Goal: Task Accomplishment & Management: Complete application form

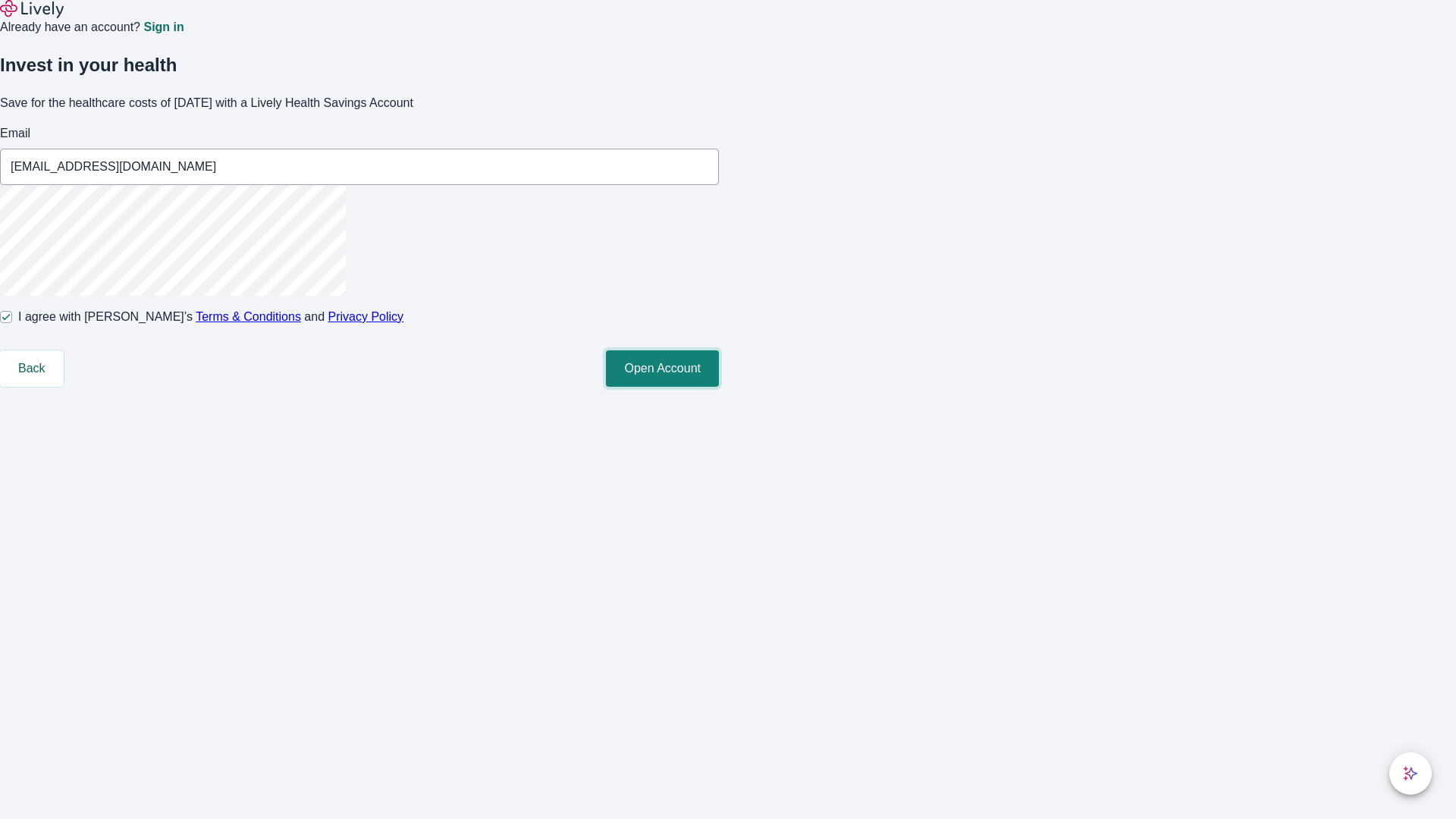
click at [719, 387] on button "Open Account" at bounding box center [662, 369] width 113 height 37
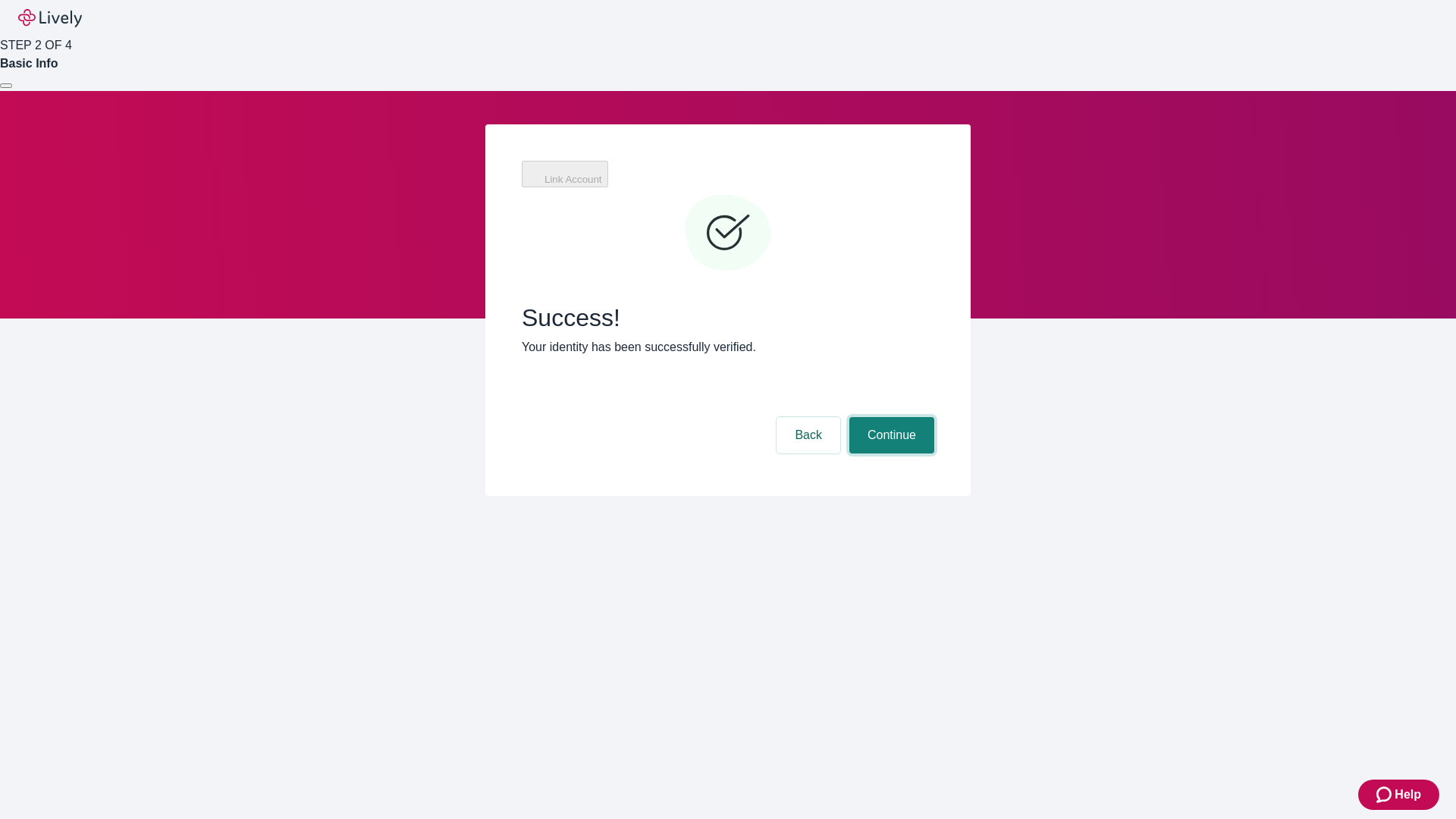
click at [890, 417] on button "Continue" at bounding box center [891, 435] width 85 height 37
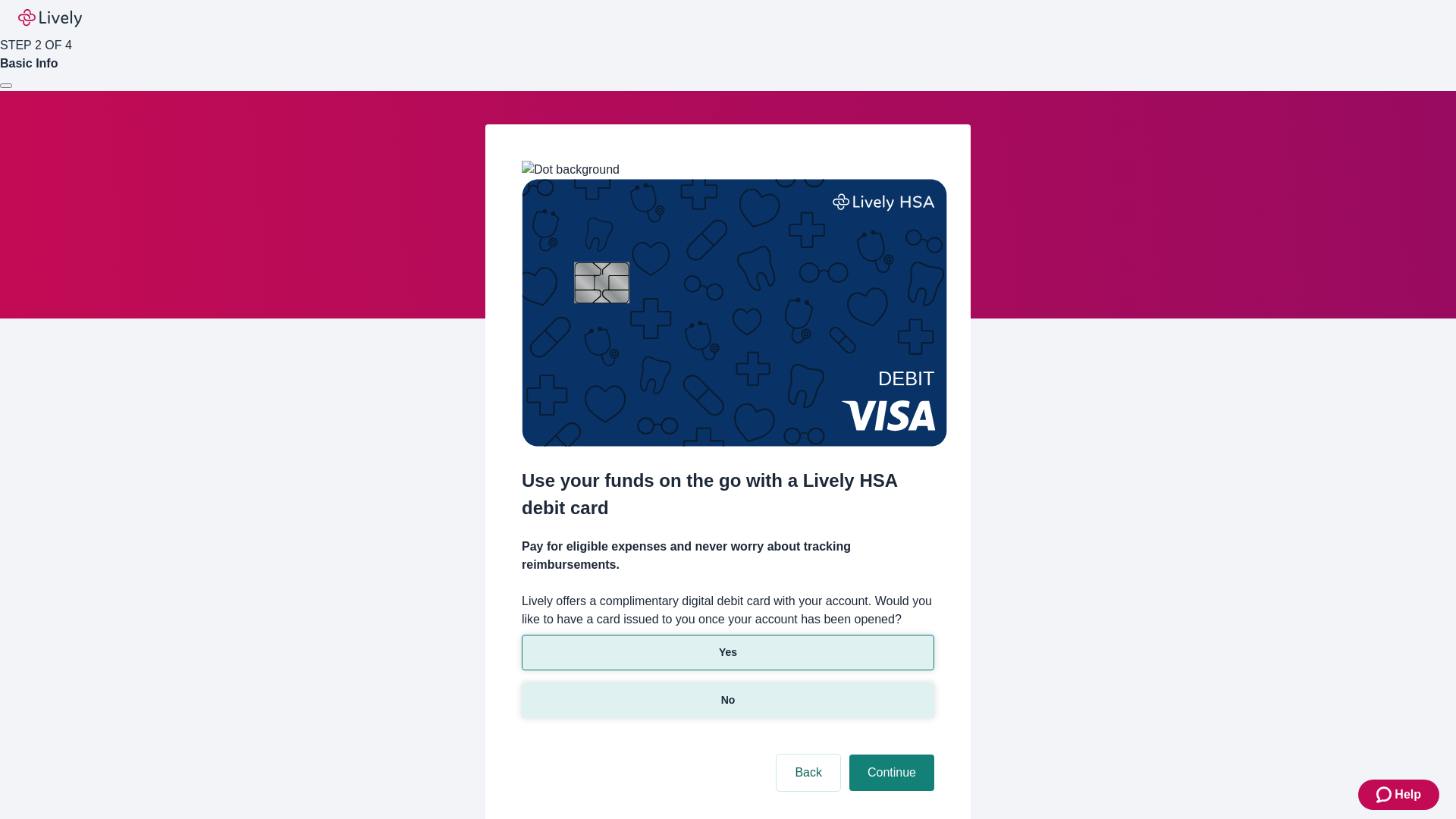
click at [727, 692] on p "No" at bounding box center [728, 700] width 14 height 16
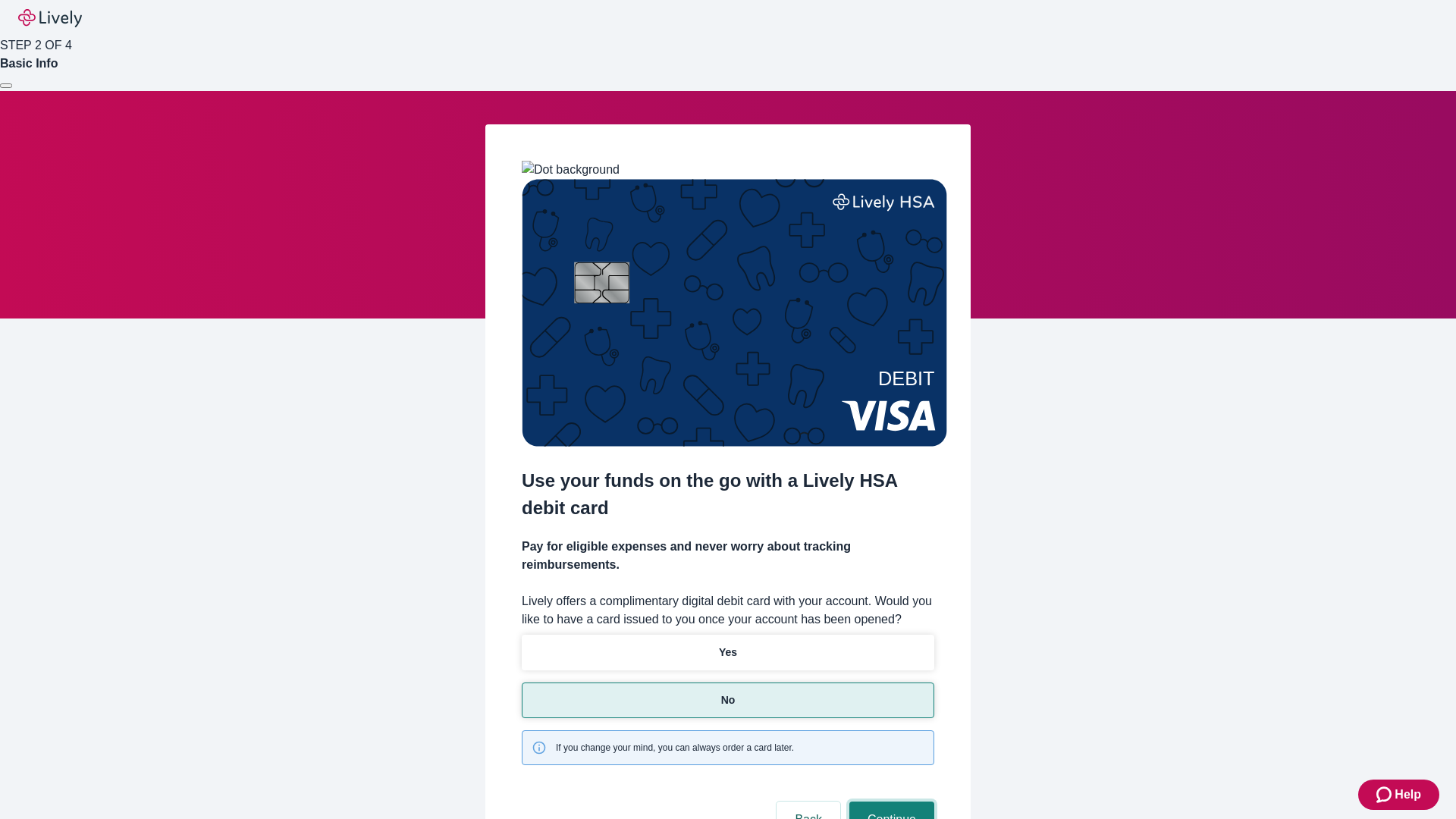
click at [890, 802] on button "Continue" at bounding box center [891, 820] width 85 height 37
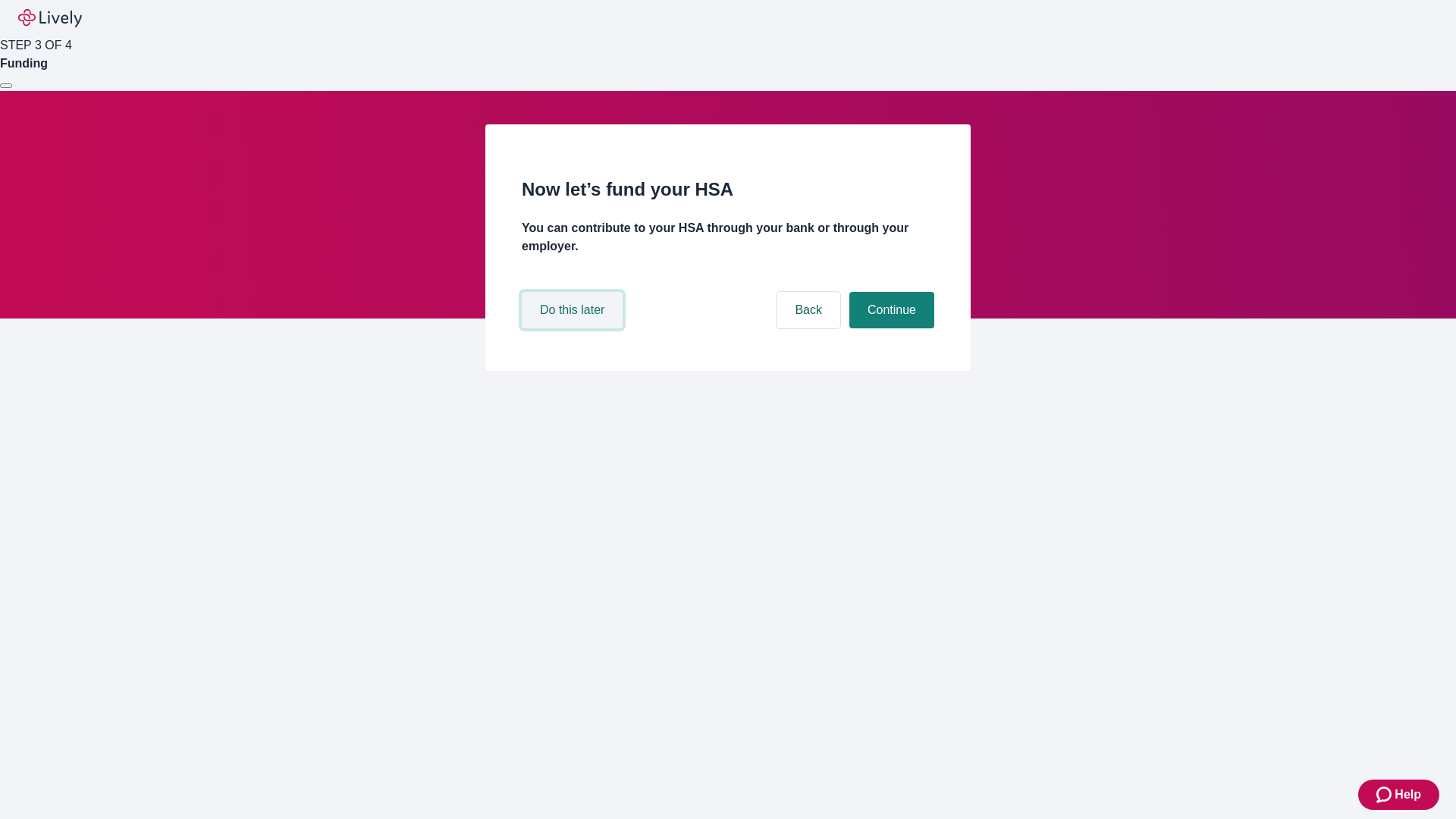
click at [574, 329] on button "Do this later" at bounding box center [572, 310] width 101 height 37
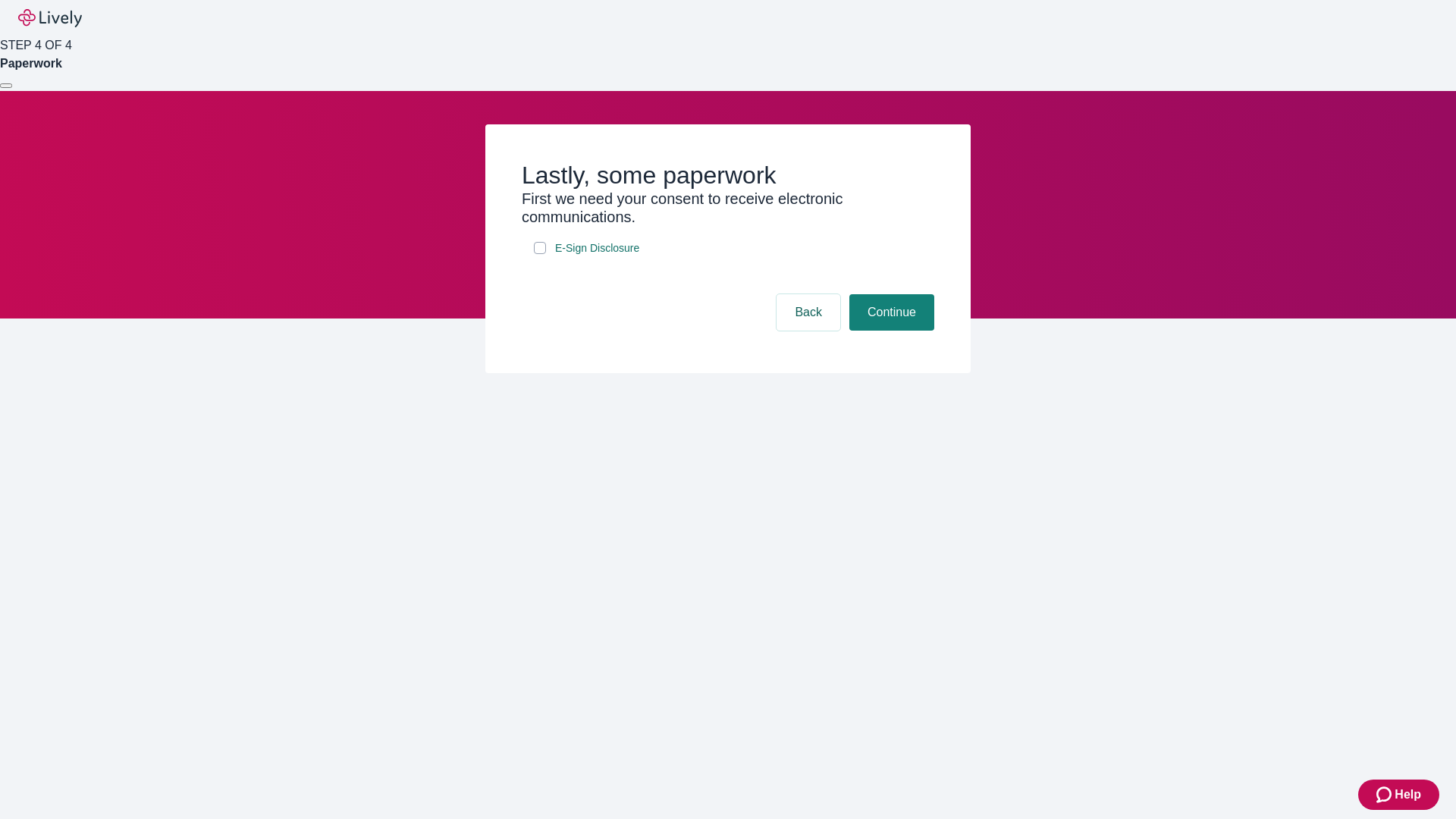
click at [540, 254] on input "E-Sign Disclosure" at bounding box center [540, 248] width 12 height 12
checkbox input "true"
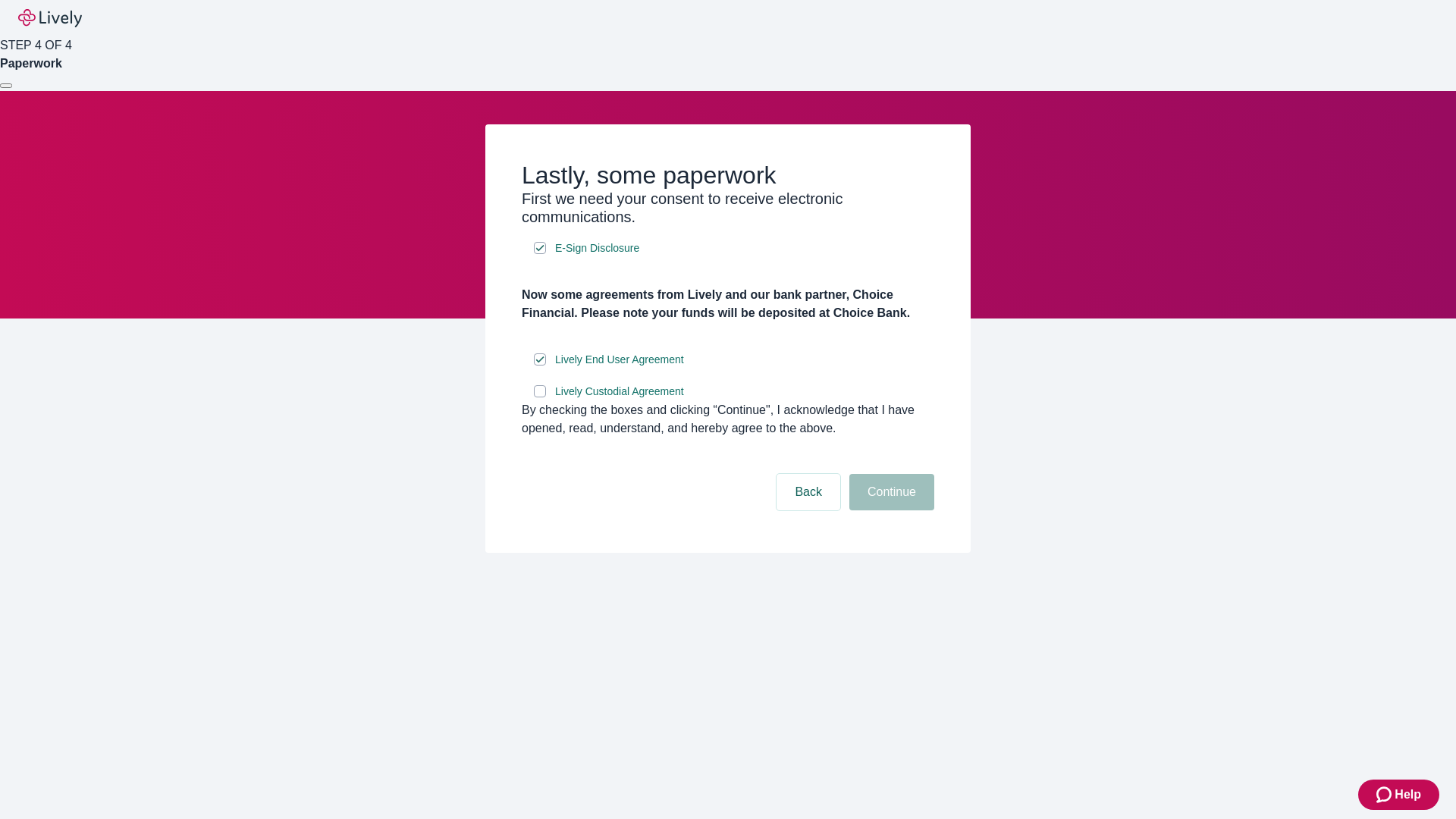
click at [540, 398] on input "Lively Custodial Agreement" at bounding box center [540, 392] width 12 height 12
checkbox input "true"
click at [890, 510] on button "Continue" at bounding box center [891, 492] width 85 height 37
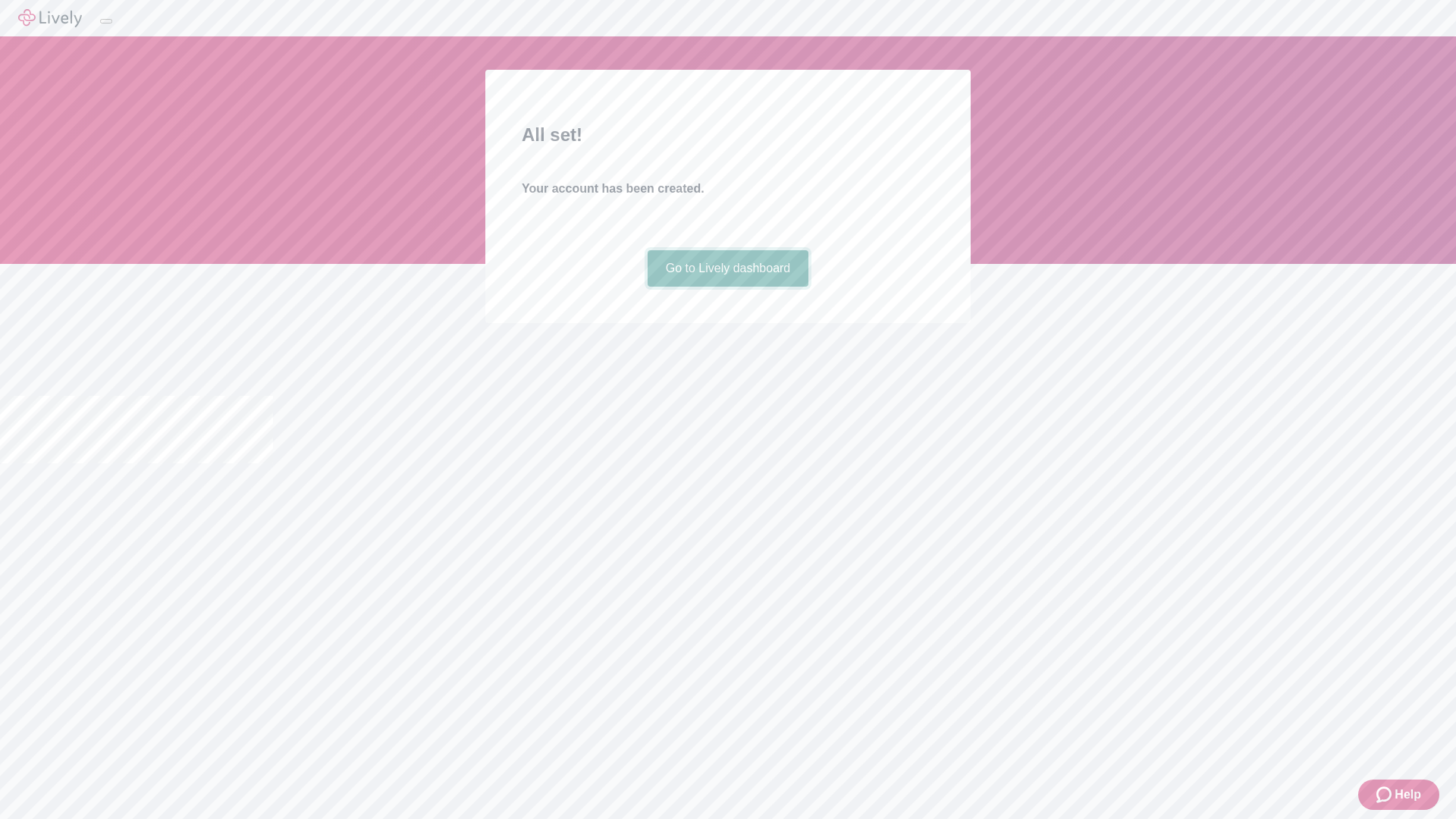
click at [727, 287] on link "Go to Lively dashboard" at bounding box center [728, 268] width 162 height 37
